Goal: Information Seeking & Learning: Learn about a topic

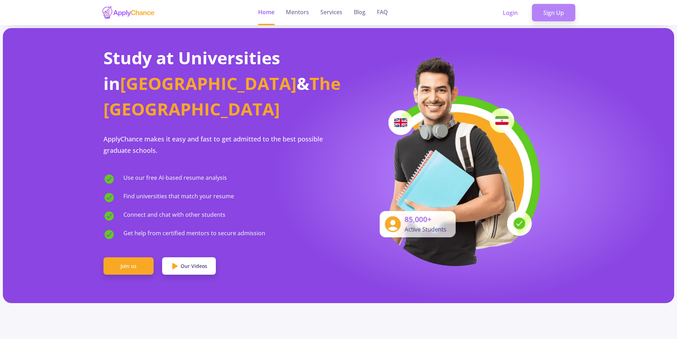
click at [556, 14] on link "Sign Up" at bounding box center [553, 13] width 43 height 18
click at [552, 13] on link "Sign Up" at bounding box center [553, 13] width 43 height 18
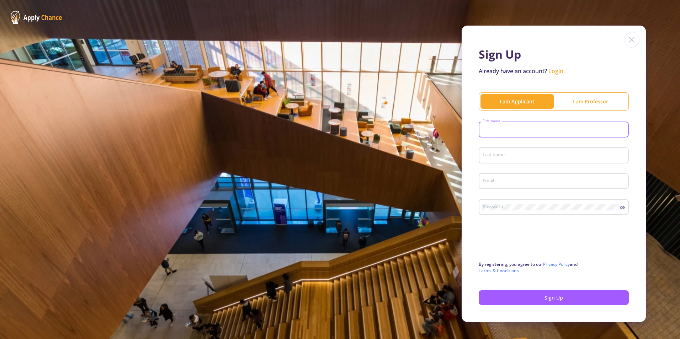
click at [501, 131] on input "First name" at bounding box center [554, 130] width 145 height 6
click at [508, 129] on input "First name" at bounding box center [554, 130] width 145 height 6
type input "erfan"
click at [509, 148] on div "Last name" at bounding box center [553, 154] width 143 height 18
type input "shafaei"
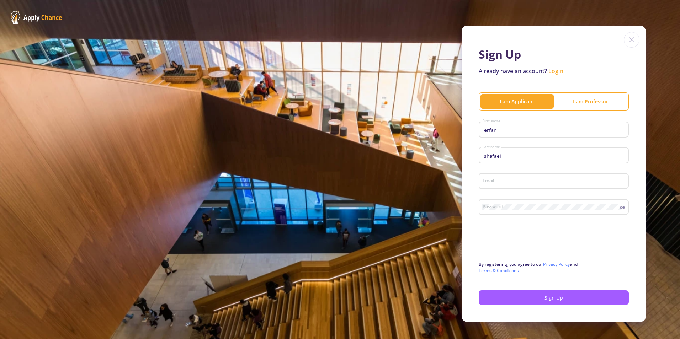
click at [512, 185] on div "Email" at bounding box center [553, 180] width 143 height 18
type input "[EMAIL_ADDRESS][DOMAIN_NAME]"
click at [551, 297] on button "Sign Up" at bounding box center [554, 298] width 150 height 15
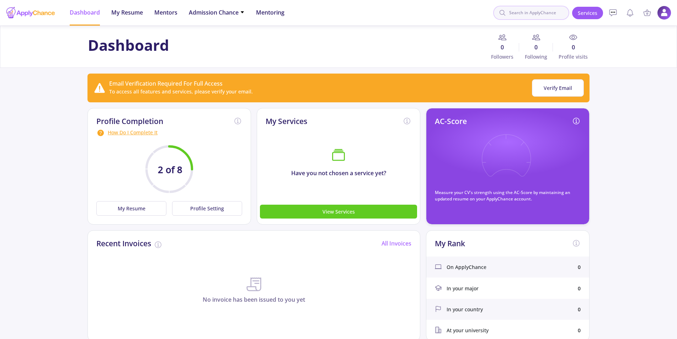
click at [538, 12] on input at bounding box center [531, 13] width 76 height 14
paste input "Savannah College of Art and Design"
type input "Savannah College of Art and Design"
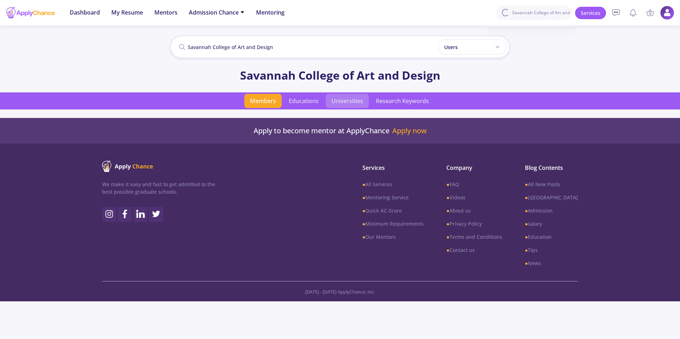
click at [348, 100] on span "Universities" at bounding box center [347, 101] width 43 height 14
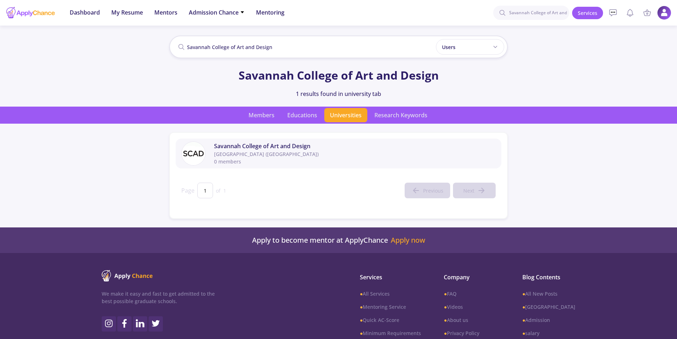
click at [240, 145] on span "Savannah College of Art and Design" at bounding box center [355, 146] width 282 height 9
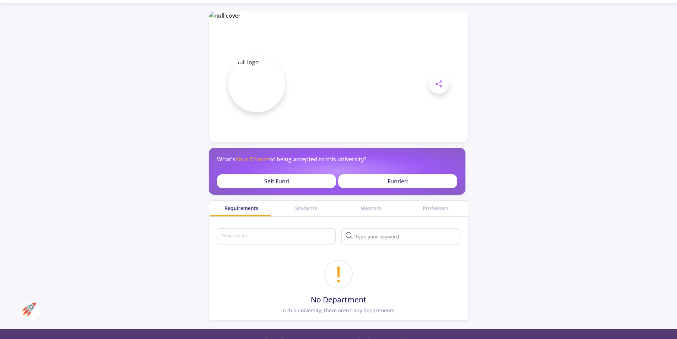
scroll to position [22, 0]
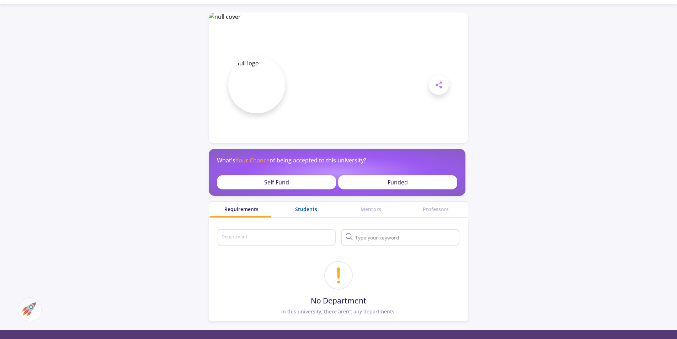
click at [299, 209] on div "Students" at bounding box center [306, 209] width 65 height 7
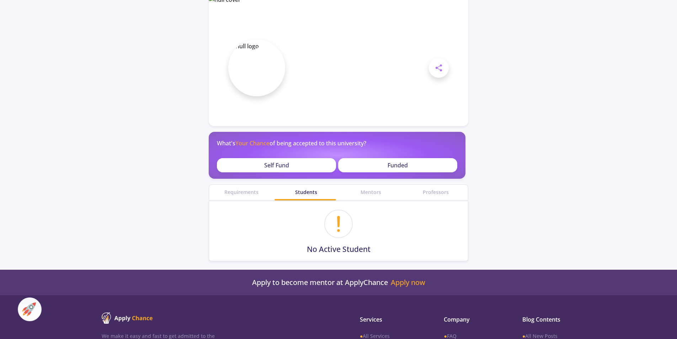
scroll to position [49, 0]
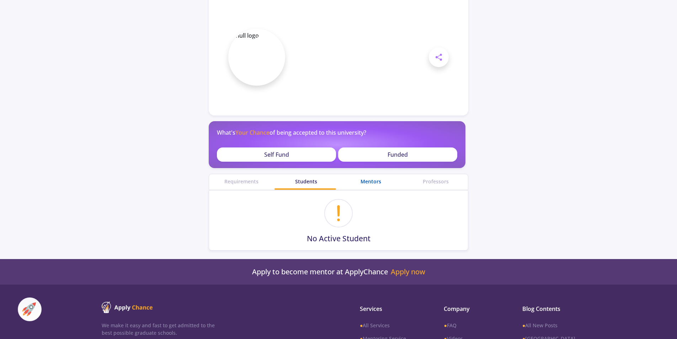
click at [368, 180] on div "Mentors" at bounding box center [371, 181] width 65 height 7
click at [436, 183] on div "Professors" at bounding box center [435, 181] width 65 height 7
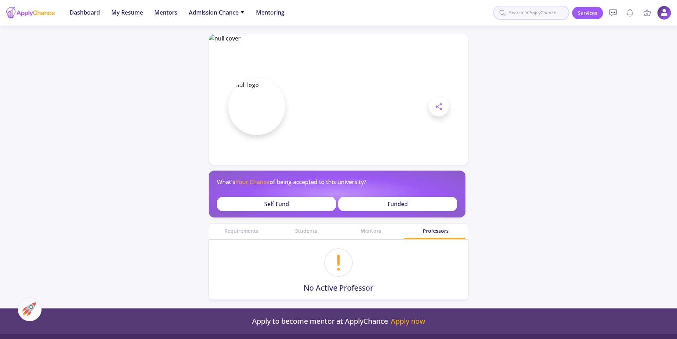
click at [530, 14] on input at bounding box center [531, 13] width 76 height 14
type input "FIT"
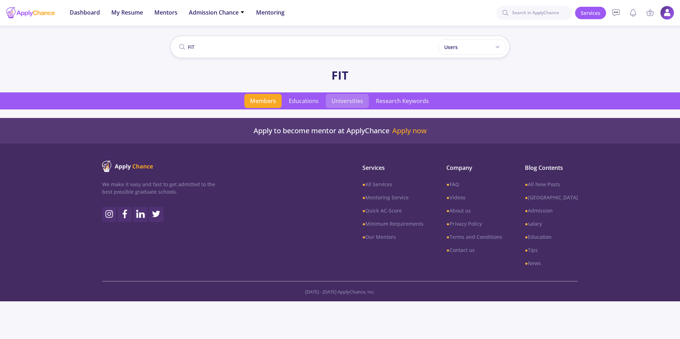
click at [331, 99] on span "Universities" at bounding box center [347, 101] width 43 height 14
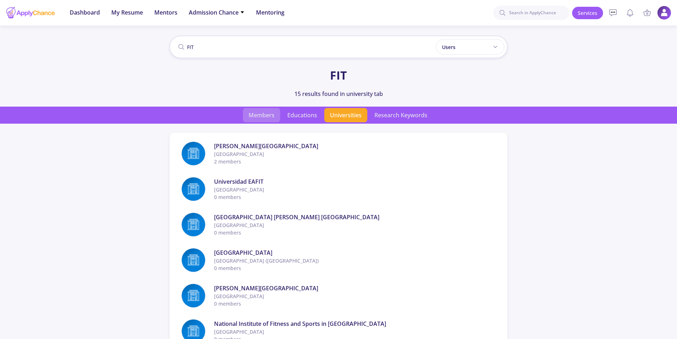
click at [254, 113] on span "Members" at bounding box center [261, 115] width 37 height 14
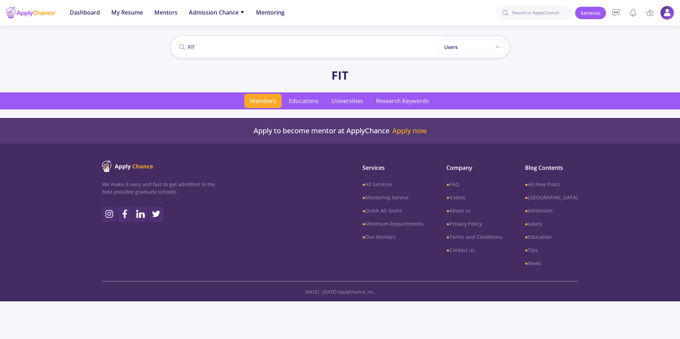
click at [347, 101] on span "Universities" at bounding box center [347, 101] width 43 height 14
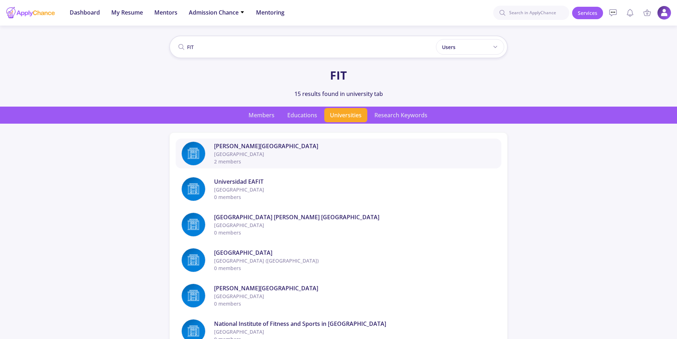
click at [244, 147] on span "[PERSON_NAME][GEOGRAPHIC_DATA]" at bounding box center [355, 146] width 282 height 9
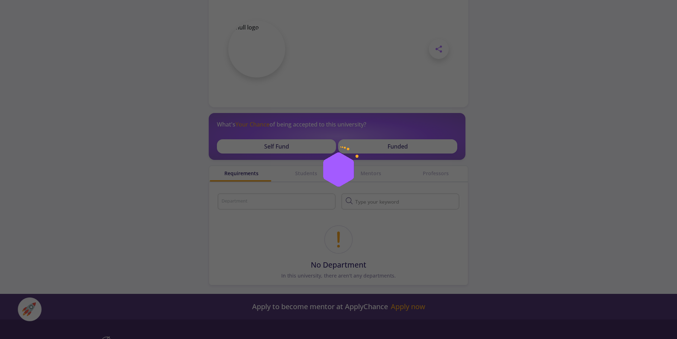
scroll to position [63, 0]
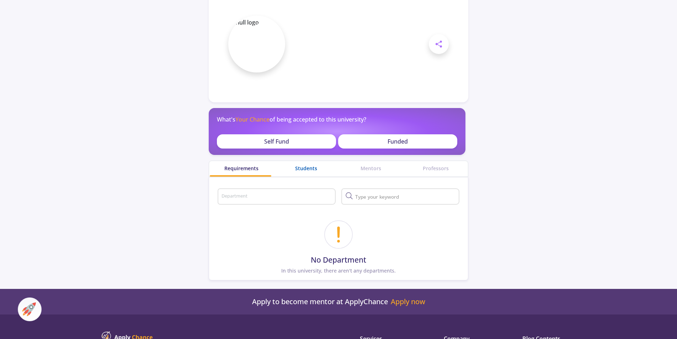
click at [304, 170] on div "Students" at bounding box center [306, 168] width 65 height 7
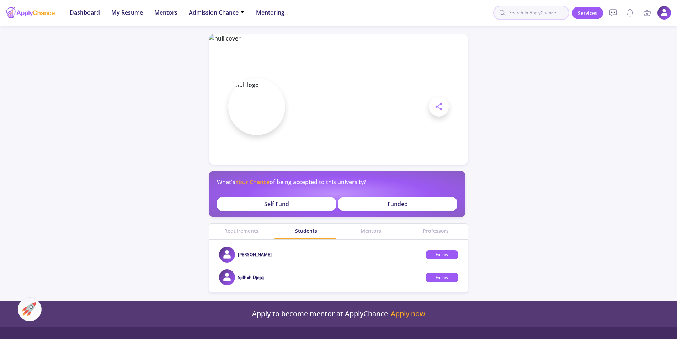
click at [553, 11] on input at bounding box center [531, 13] width 76 height 14
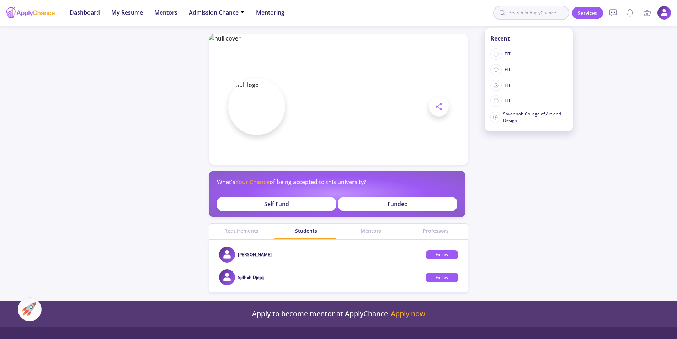
paste input "The New School"
type input "The New School"
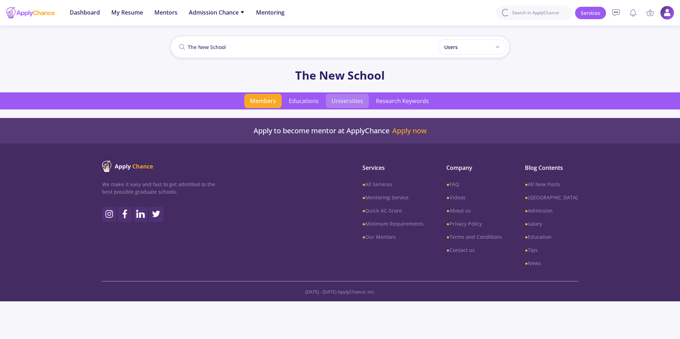
click at [333, 99] on span "Universities" at bounding box center [347, 101] width 43 height 14
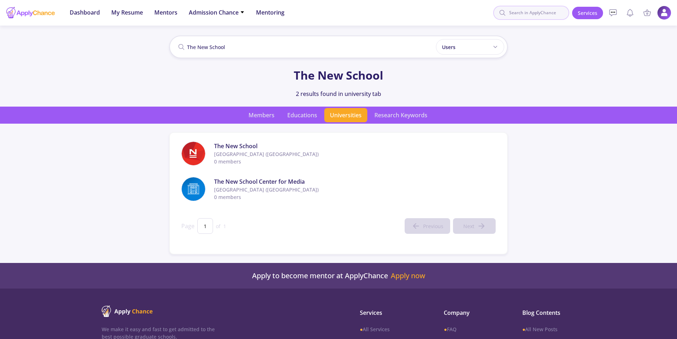
click at [523, 16] on input at bounding box center [531, 13] width 76 height 14
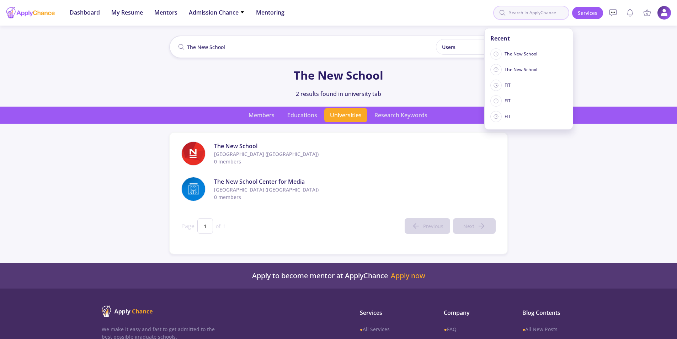
paste input "[GEOGRAPHIC_DATA][US_STATE]"
type input "[GEOGRAPHIC_DATA][US_STATE]"
click at [505, 12] on icon at bounding box center [502, 12] width 7 height 7
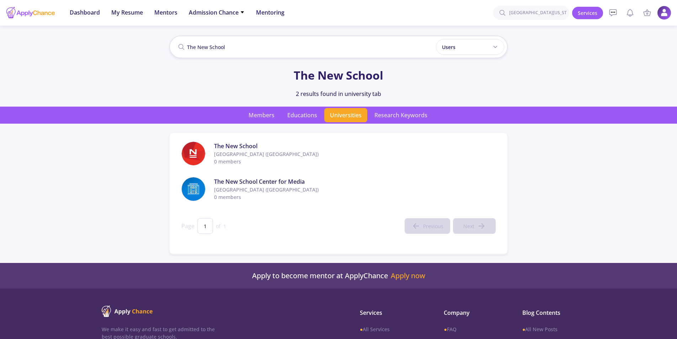
type input "[GEOGRAPHIC_DATA][US_STATE]"
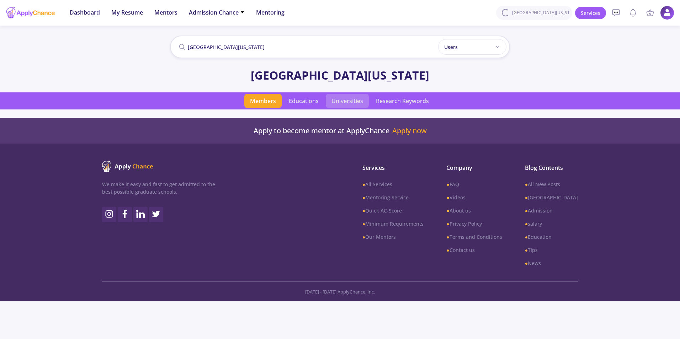
click at [338, 102] on span "Universities" at bounding box center [347, 101] width 43 height 14
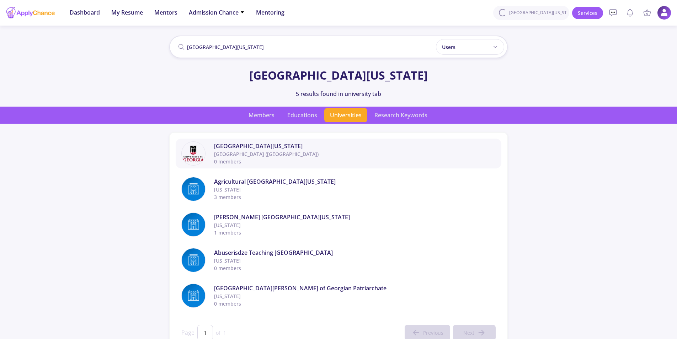
click at [247, 149] on span "[GEOGRAPHIC_DATA][US_STATE]" at bounding box center [355, 146] width 282 height 9
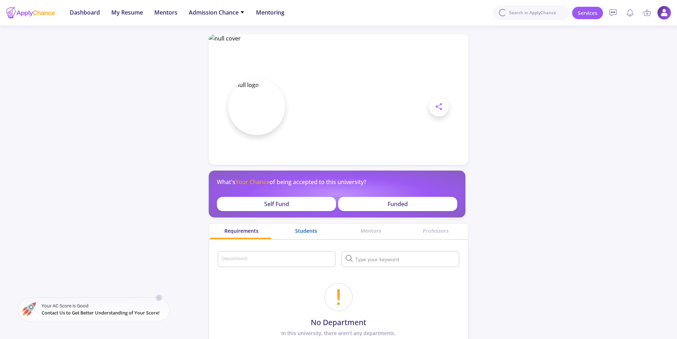
click at [311, 230] on div "Students" at bounding box center [306, 230] width 65 height 7
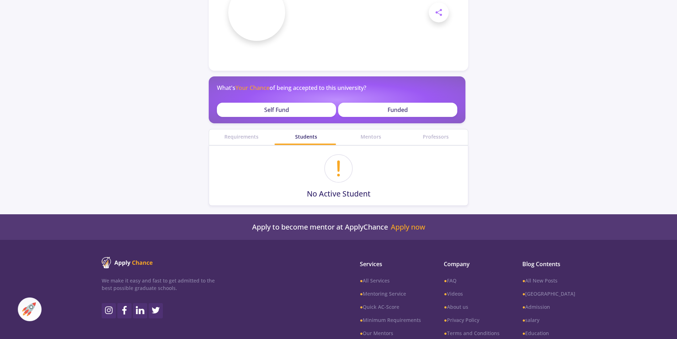
scroll to position [32, 0]
